Goal: Task Accomplishment & Management: Use online tool/utility

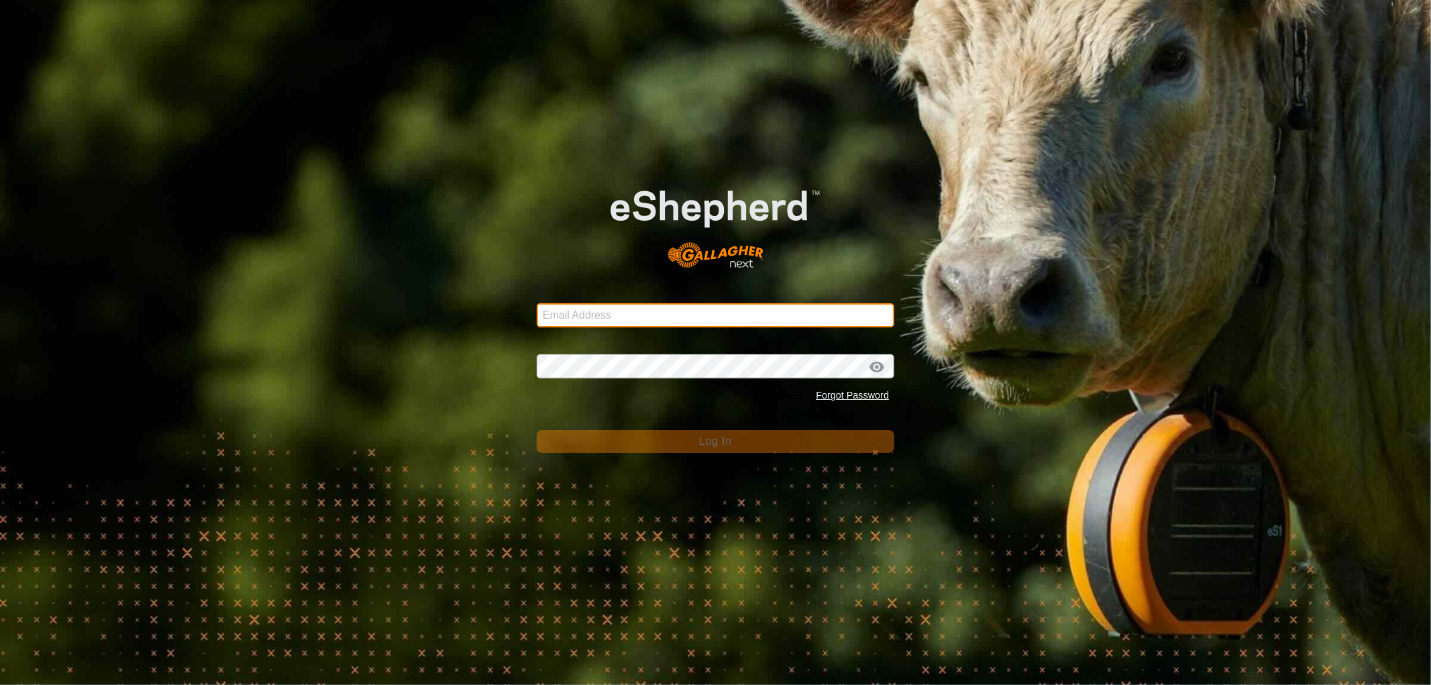
click at [618, 311] on input "Email Address" at bounding box center [715, 315] width 357 height 24
type input "[EMAIL_ADDRESS][DOMAIN_NAME]"
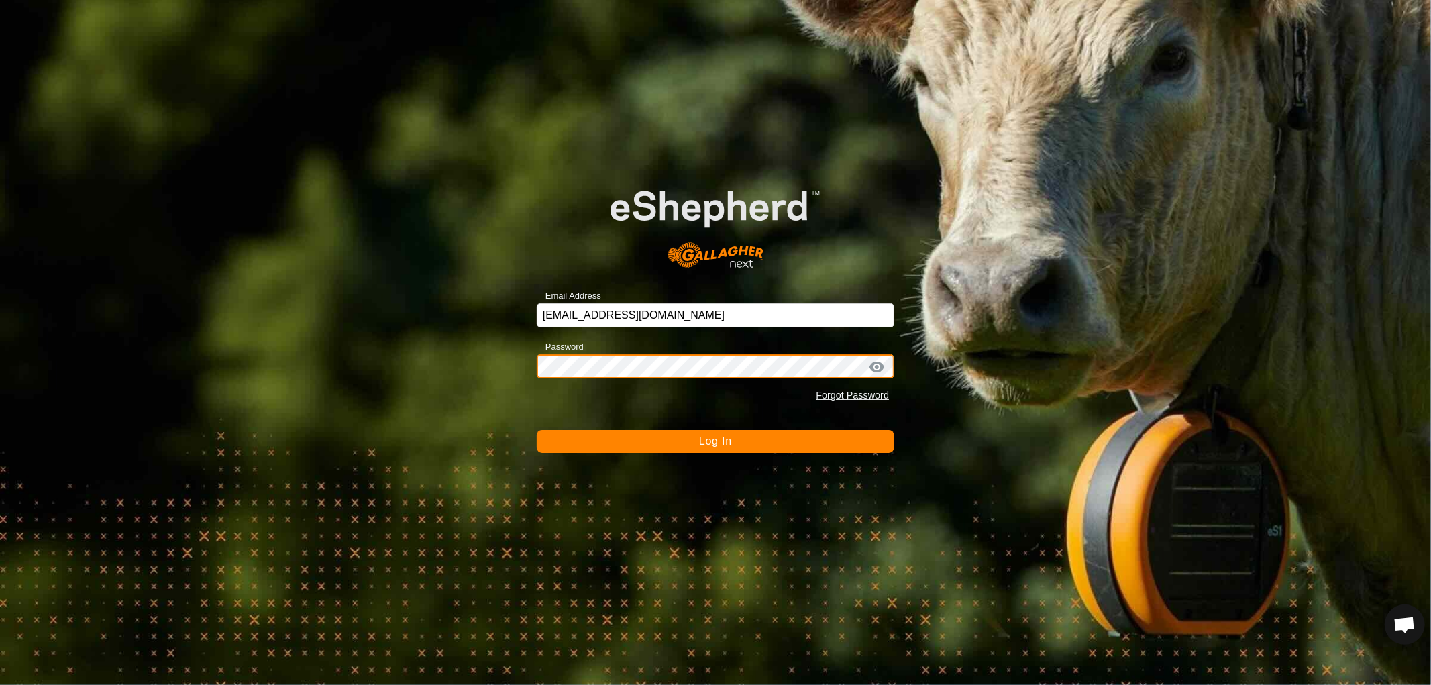
click at [537, 430] on button "Log In" at bounding box center [715, 441] width 357 height 23
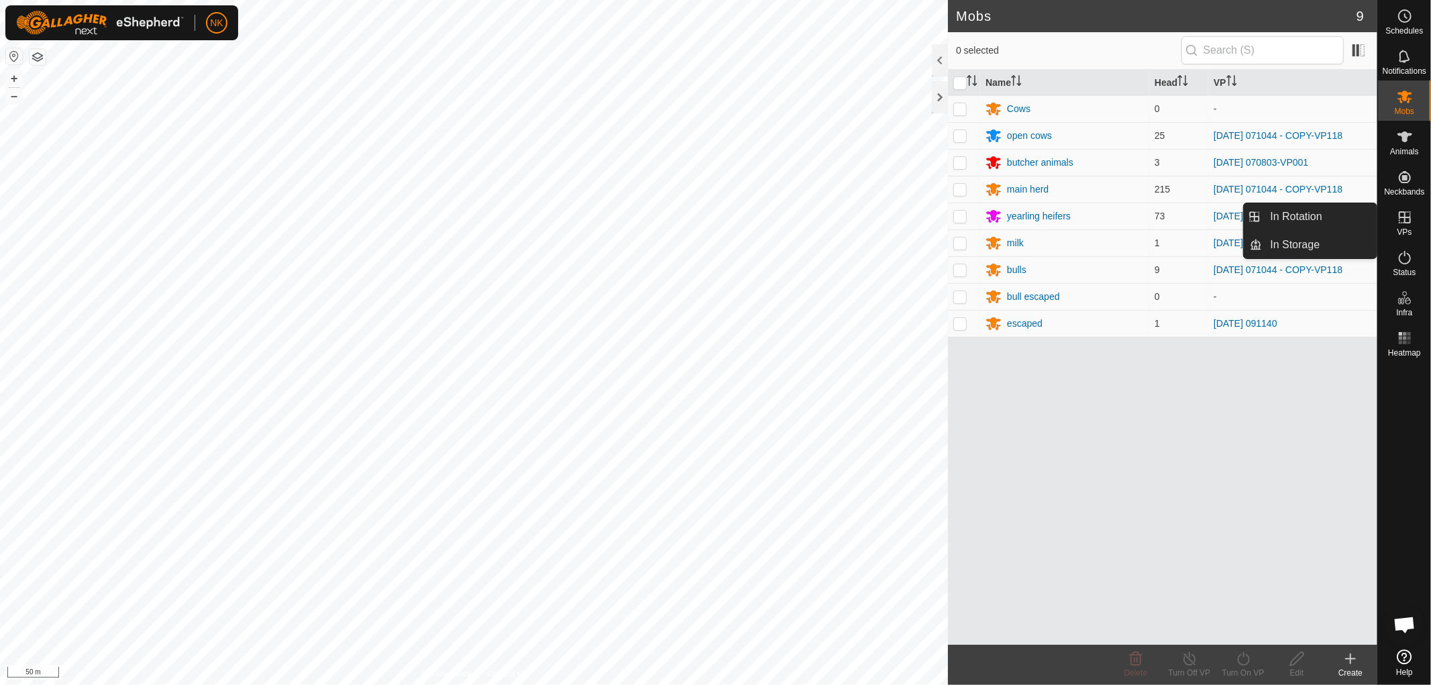
click at [1398, 222] on icon at bounding box center [1404, 217] width 16 height 16
click at [1277, 210] on link "In Rotation" at bounding box center [1319, 216] width 115 height 27
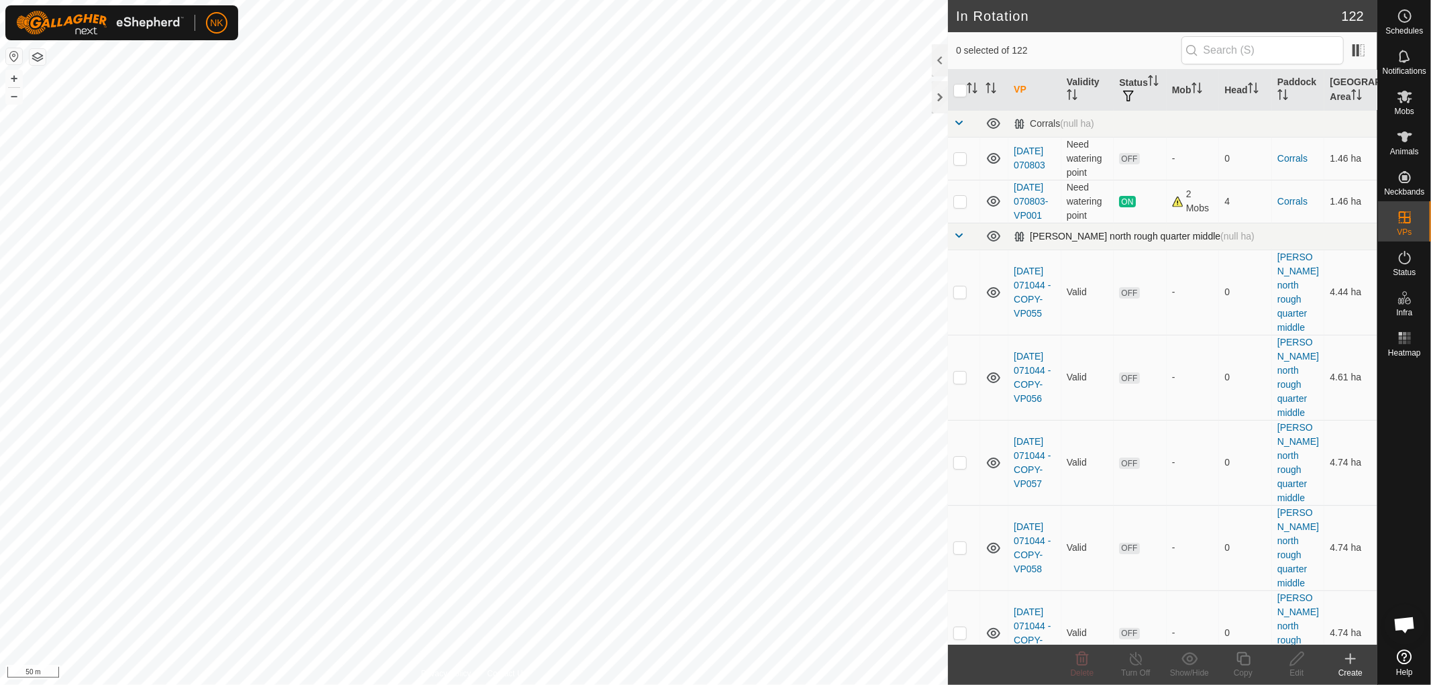
click at [954, 241] on span at bounding box center [958, 235] width 11 height 11
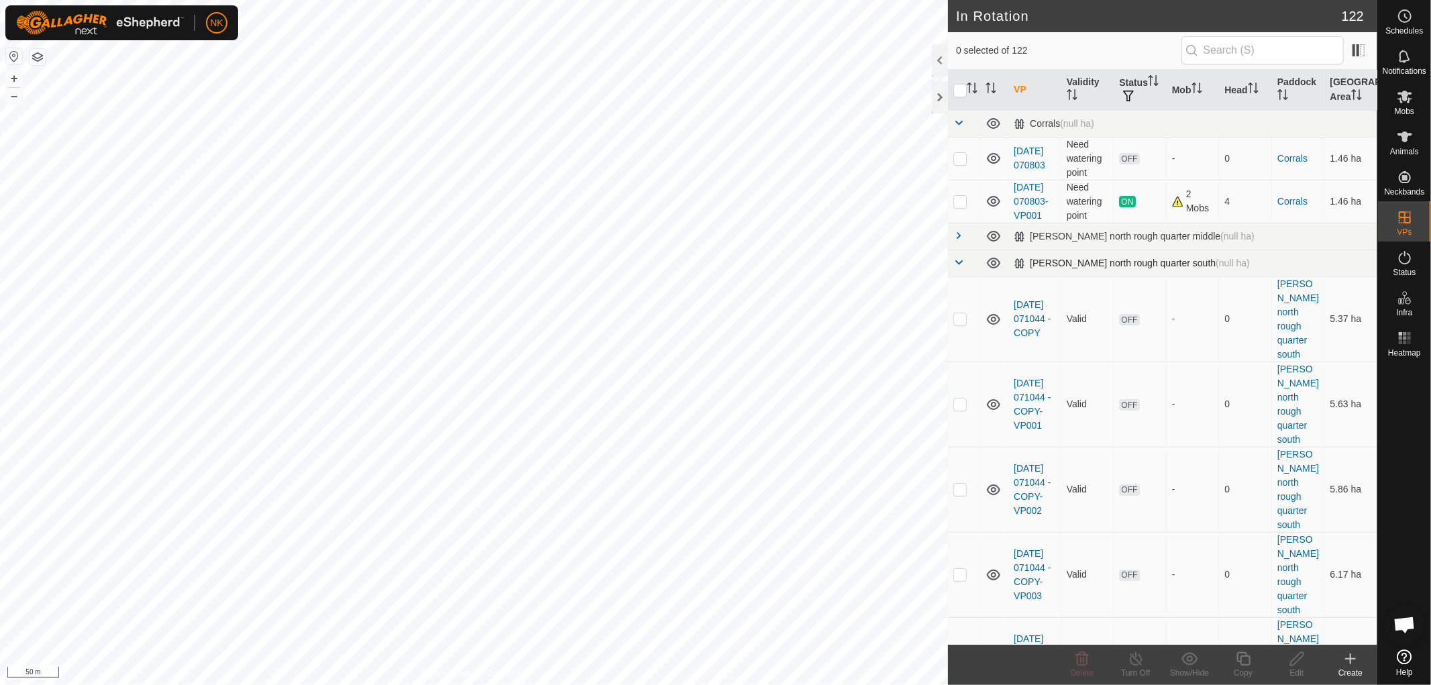
click at [954, 268] on span at bounding box center [958, 262] width 11 height 11
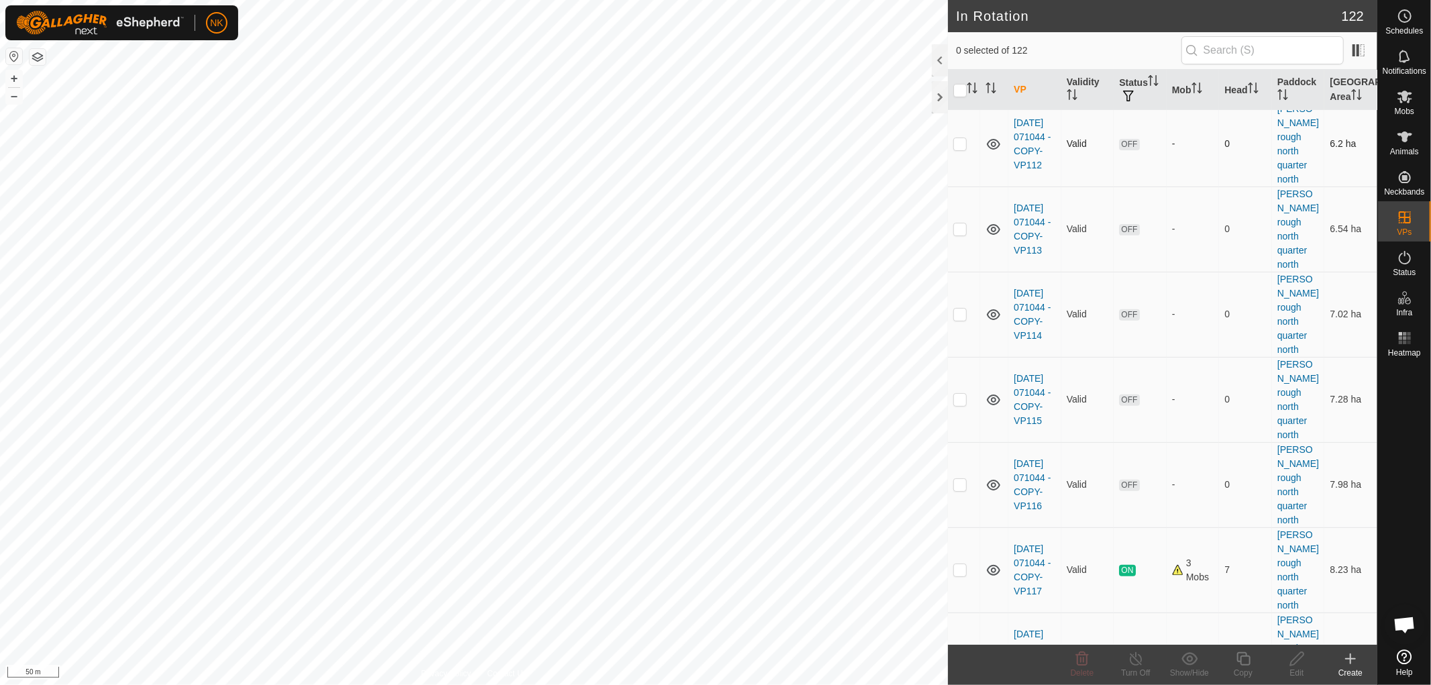
scroll to position [383, 0]
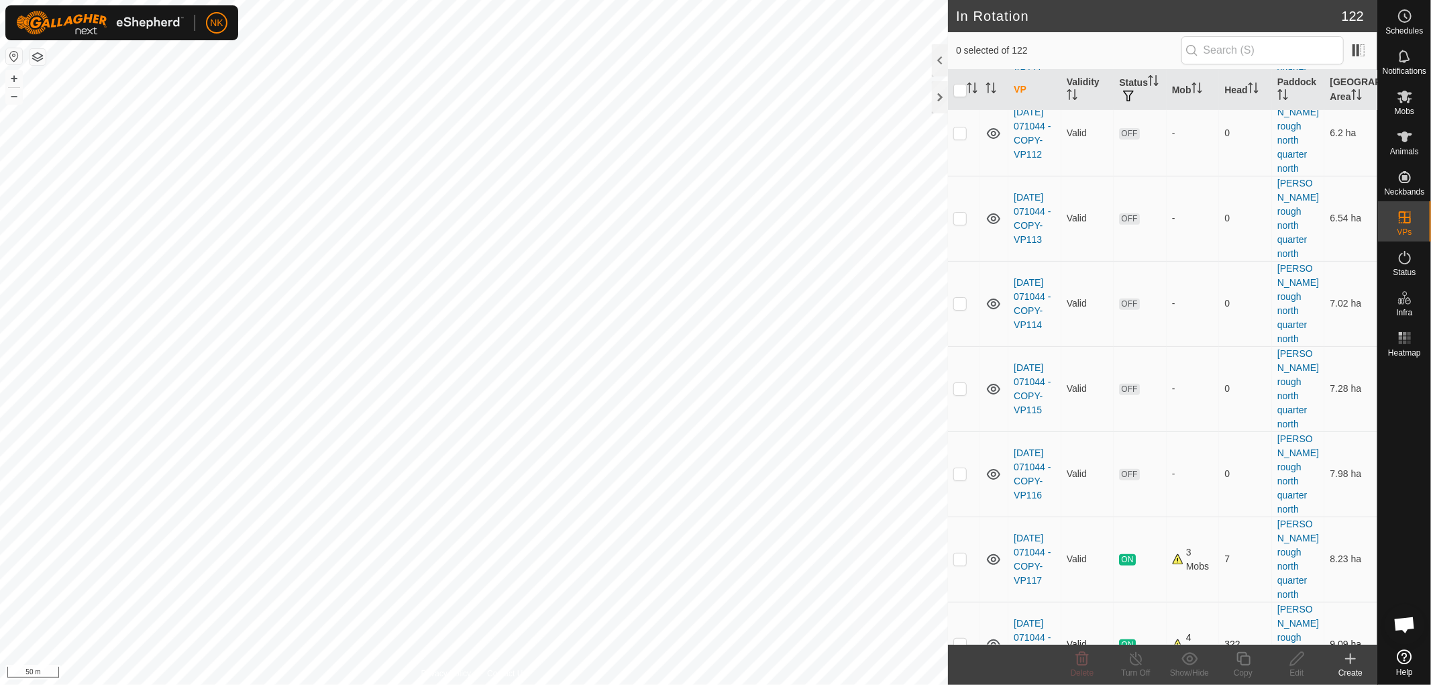
click at [963, 639] on p-checkbox at bounding box center [959, 644] width 13 height 11
checkbox input "true"
click at [1246, 665] on icon at bounding box center [1242, 658] width 13 height 13
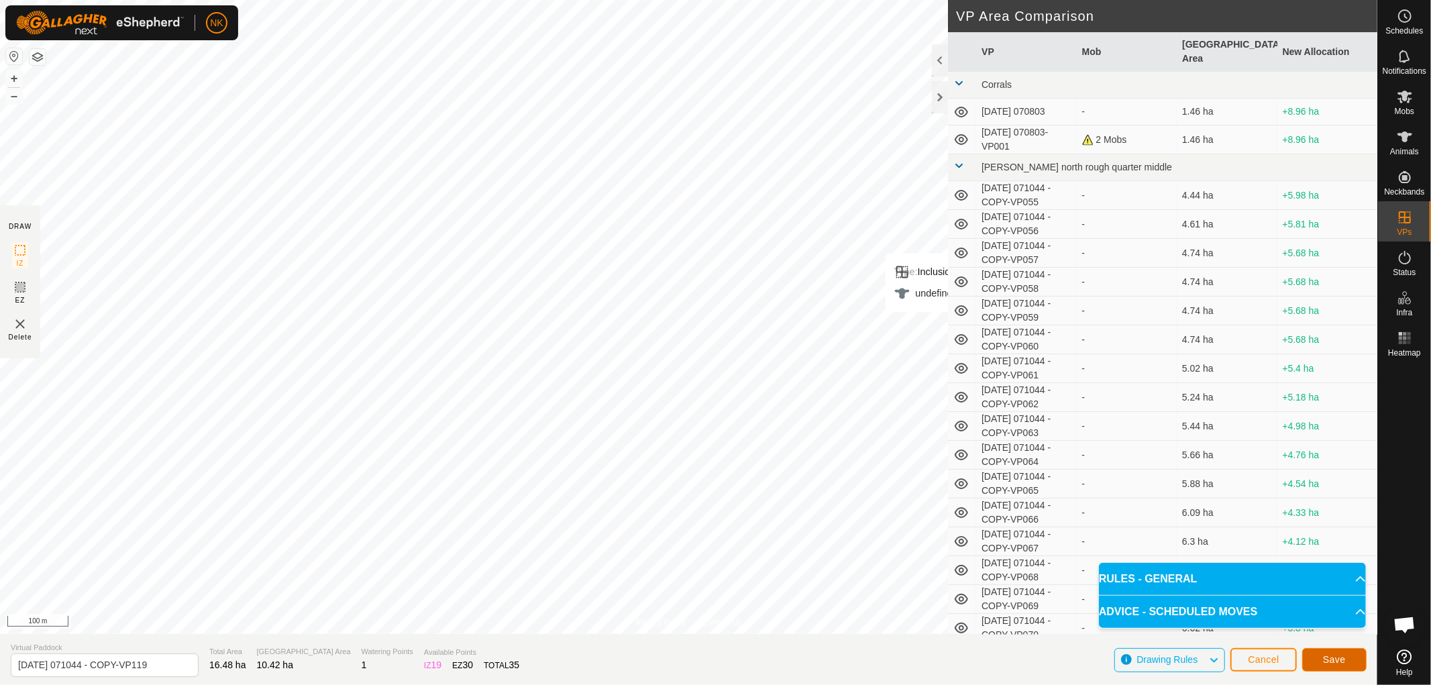
click at [1337, 661] on span "Save" at bounding box center [1334, 659] width 23 height 11
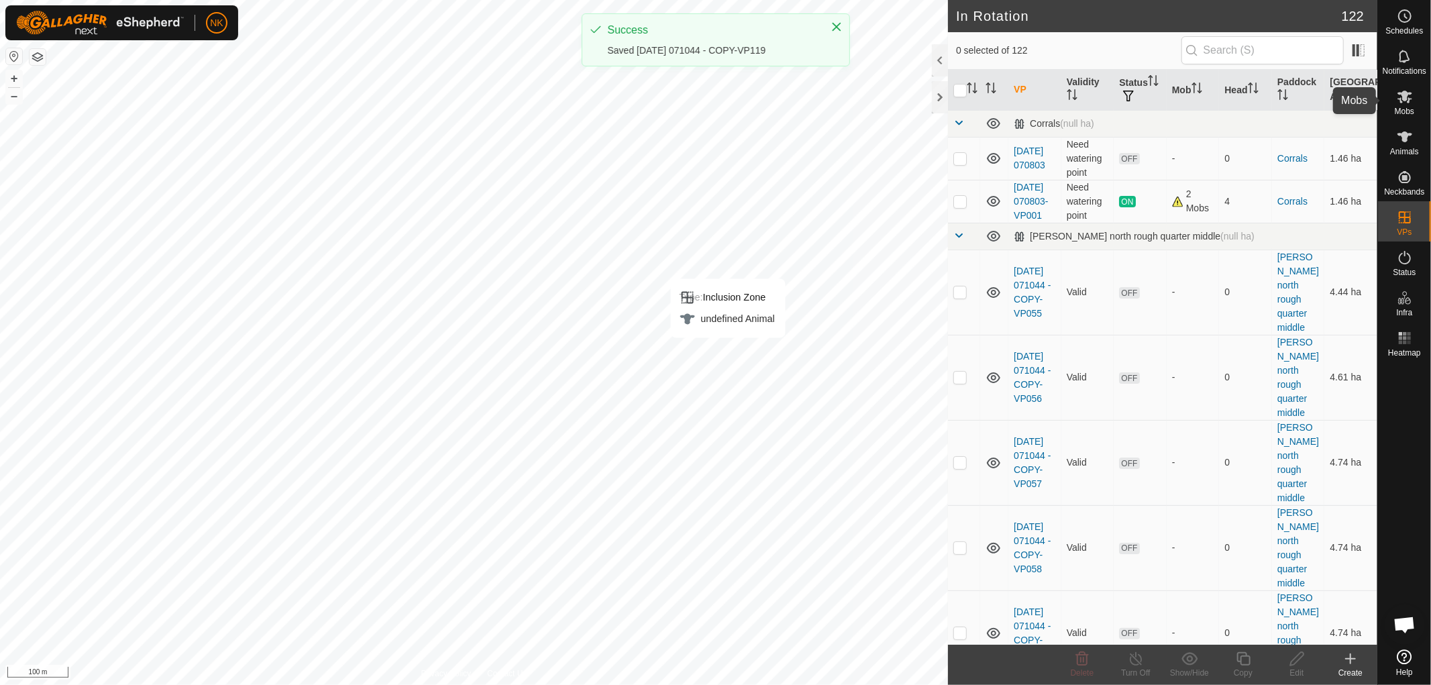
click at [1407, 101] on icon at bounding box center [1404, 97] width 15 height 13
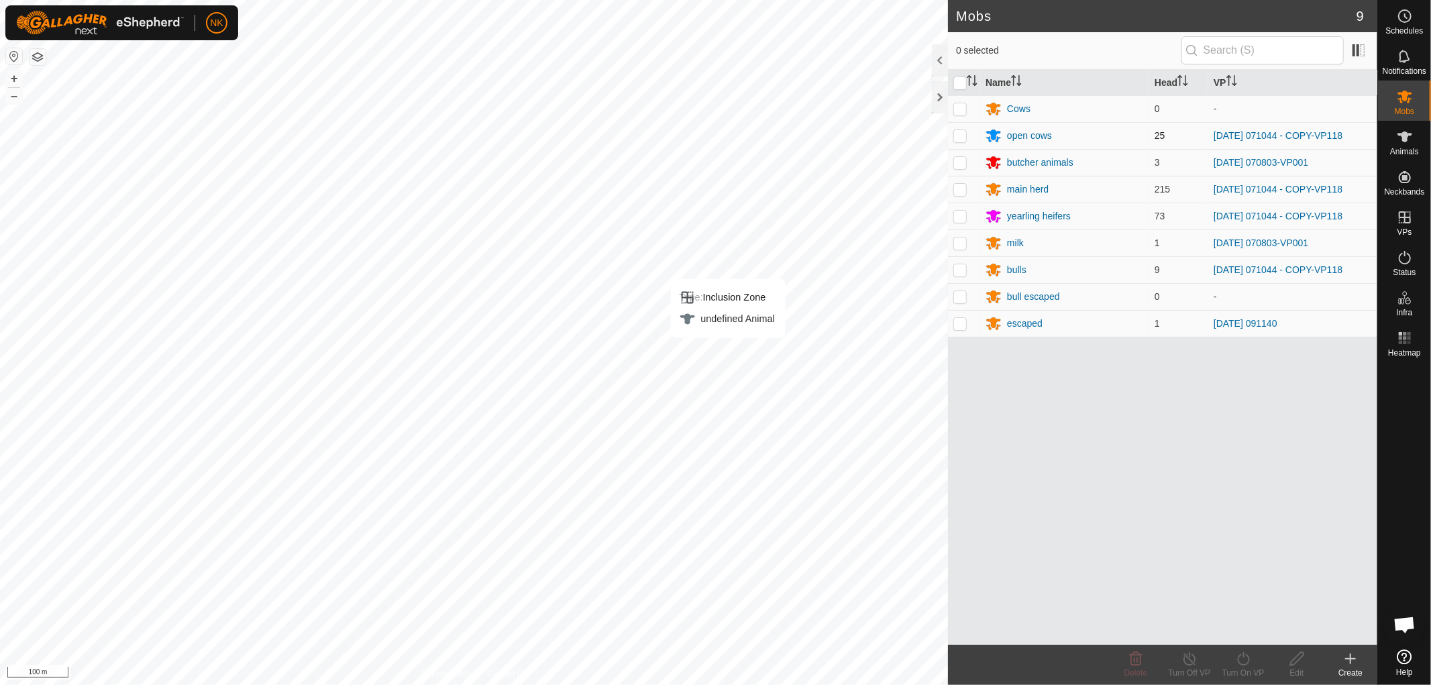
click at [962, 134] on p-checkbox at bounding box center [959, 135] width 13 height 11
checkbox input "true"
click at [954, 186] on p-checkbox at bounding box center [959, 189] width 13 height 11
checkbox input "true"
click at [962, 213] on p-checkbox at bounding box center [959, 216] width 13 height 11
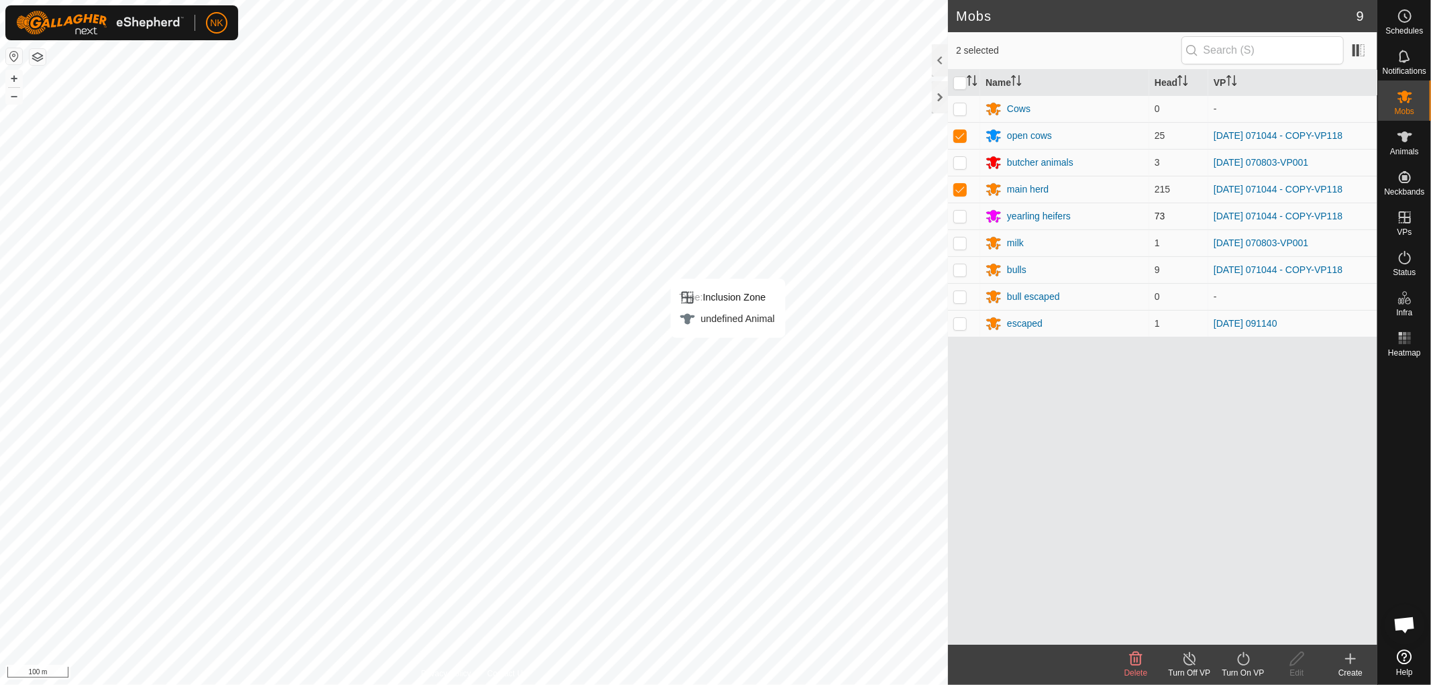
checkbox input "true"
click at [964, 272] on p-checkbox at bounding box center [959, 269] width 13 height 11
checkbox input "true"
click at [1244, 667] on div "Turn On VP" at bounding box center [1243, 673] width 54 height 12
click at [1247, 628] on link "Now" at bounding box center [1283, 629] width 133 height 27
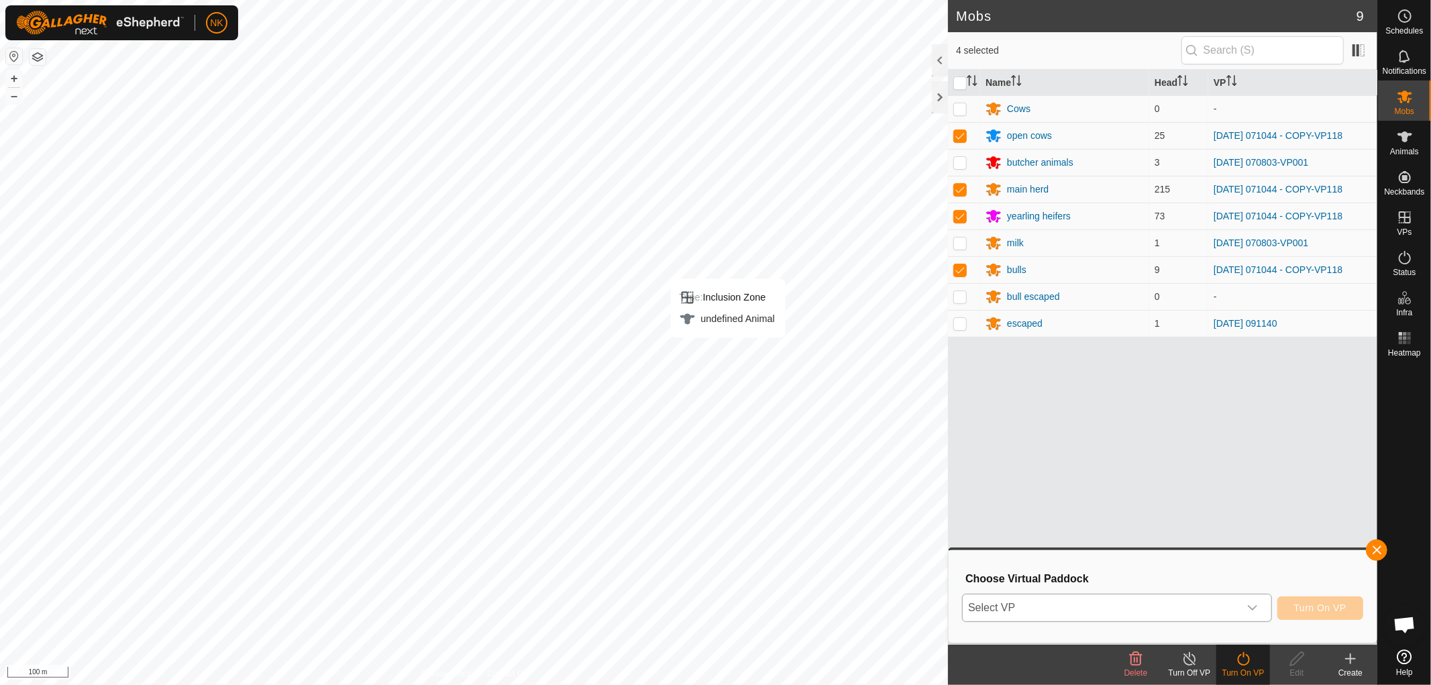
click at [1187, 611] on span "Select VP" at bounding box center [1100, 607] width 276 height 27
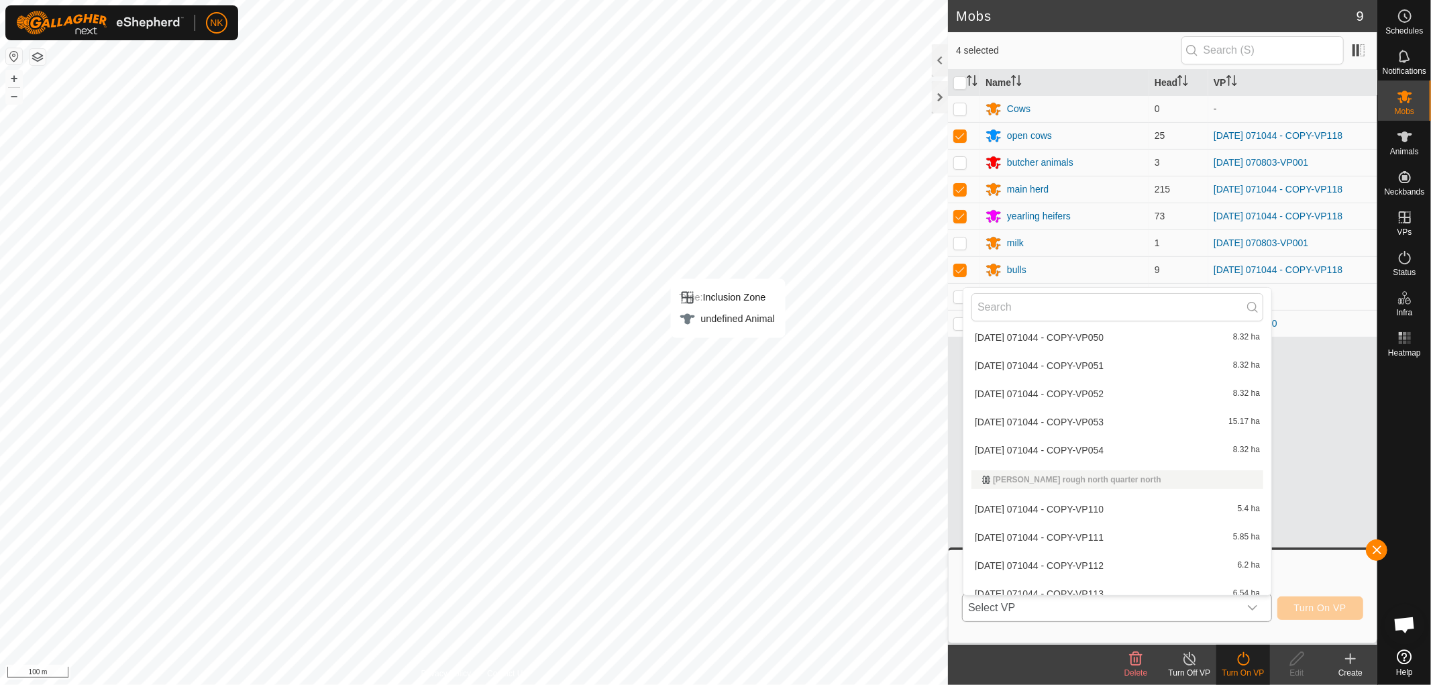
scroll to position [3345, 0]
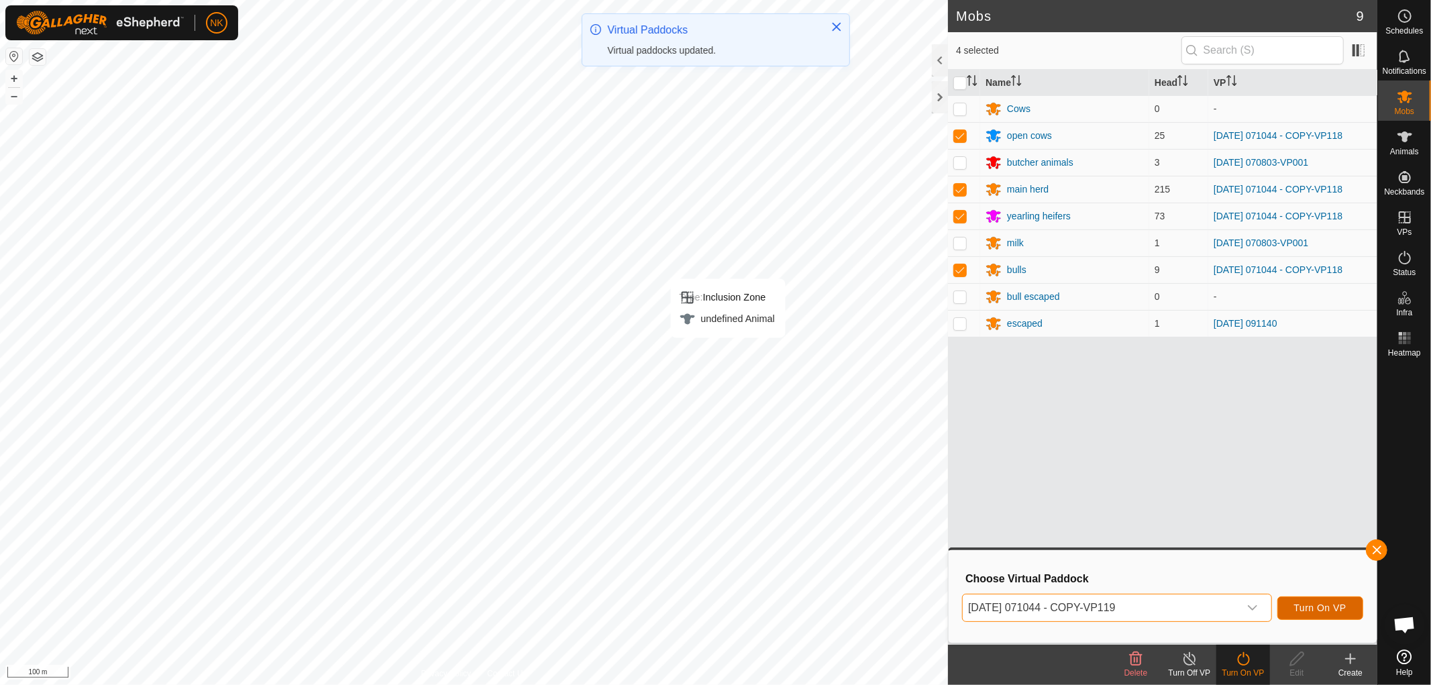
click at [1328, 606] on span "Turn On VP" at bounding box center [1320, 607] width 52 height 11
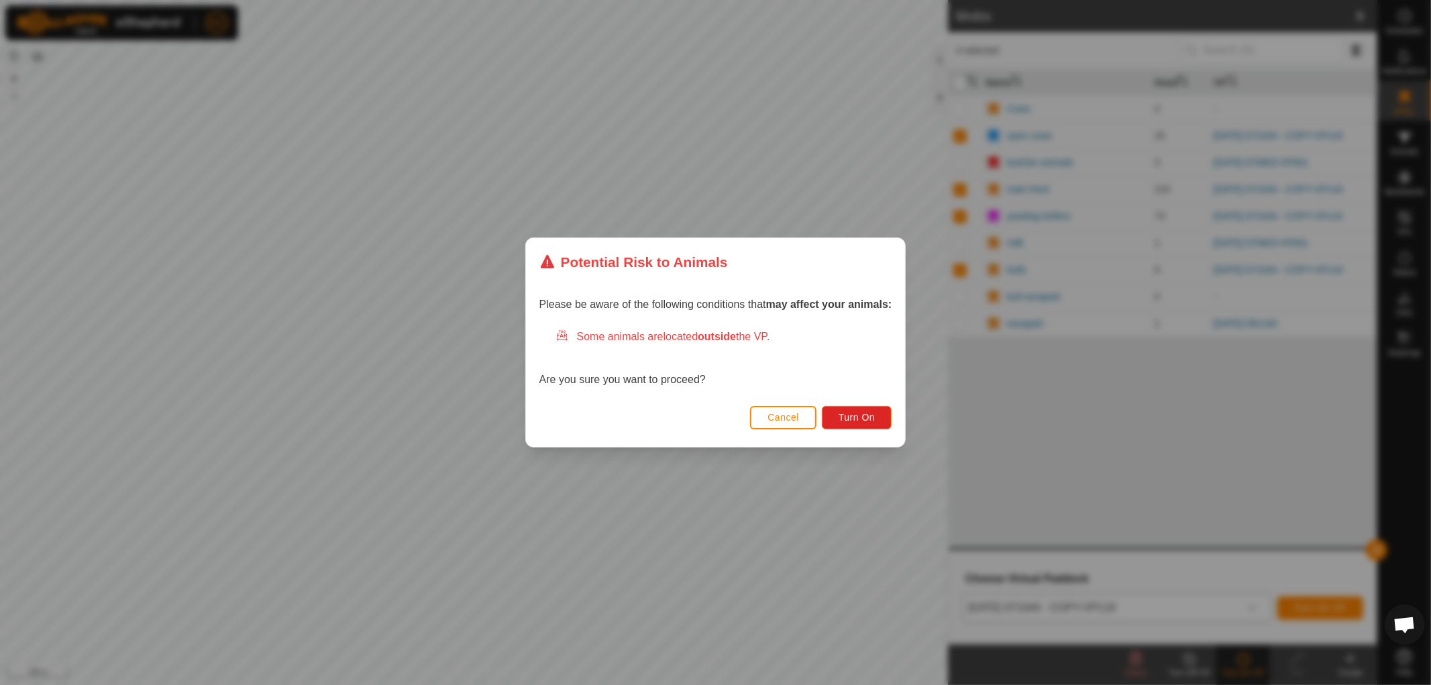
click at [853, 404] on div "Cancel Turn On" at bounding box center [716, 424] width 380 height 46
click at [854, 413] on span "Turn On" at bounding box center [856, 417] width 36 height 11
